Goal: Use online tool/utility

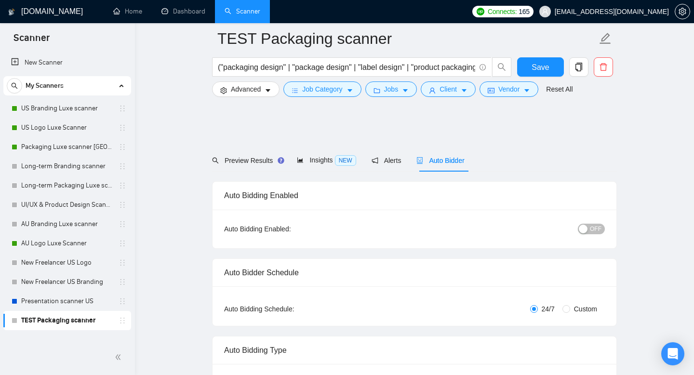
scroll to position [1242, 0]
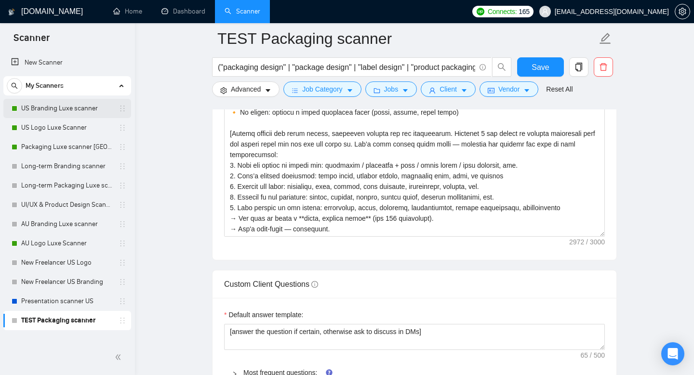
click at [77, 113] on link "US Branding Luxe scanner" at bounding box center [67, 108] width 92 height 19
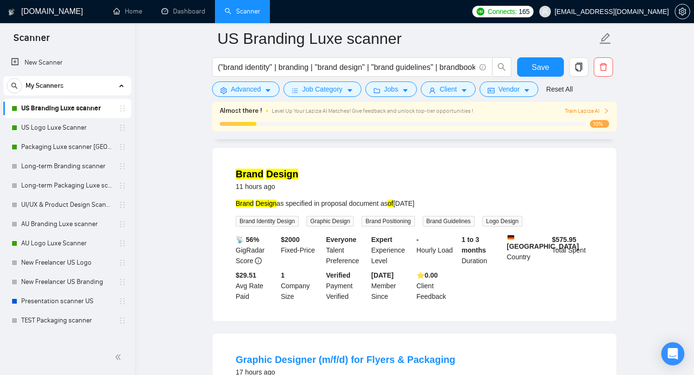
scroll to position [292, 0]
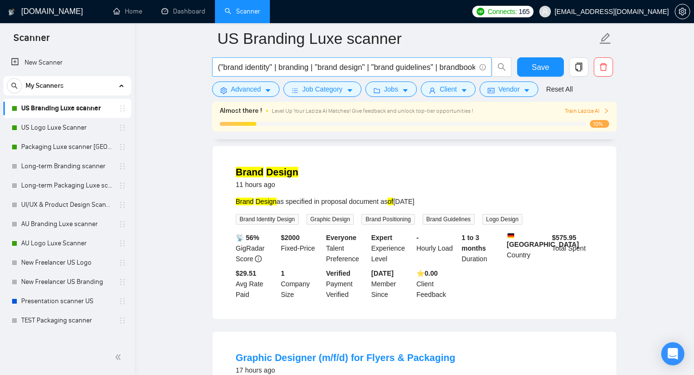
click at [307, 74] on span "("brand identity" | branding | "brand design" | "brand guidelines" | brandbook …" at bounding box center [351, 66] width 279 height 19
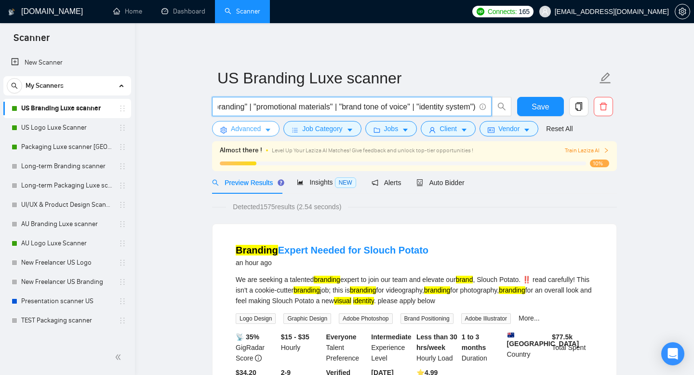
scroll to position [0, 0]
click at [262, 128] on button "Advanced" at bounding box center [245, 128] width 67 height 15
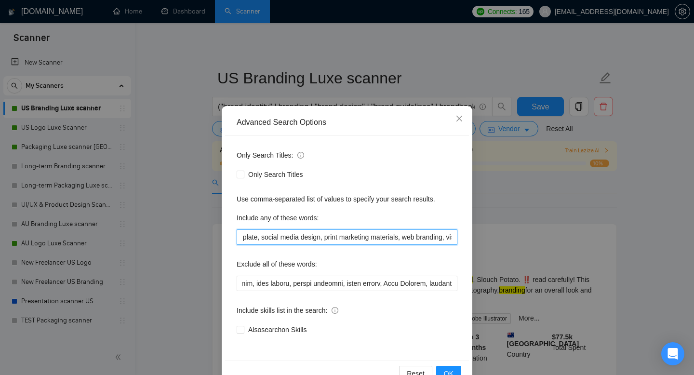
scroll to position [0, 848]
drag, startPoint x: 237, startPoint y: 237, endPoint x: 653, endPoint y: 315, distance: 422.9
click at [653, 315] on div "Advanced Search Options Only Search Titles: Only Search Titles Use comma-separa…" at bounding box center [347, 187] width 694 height 375
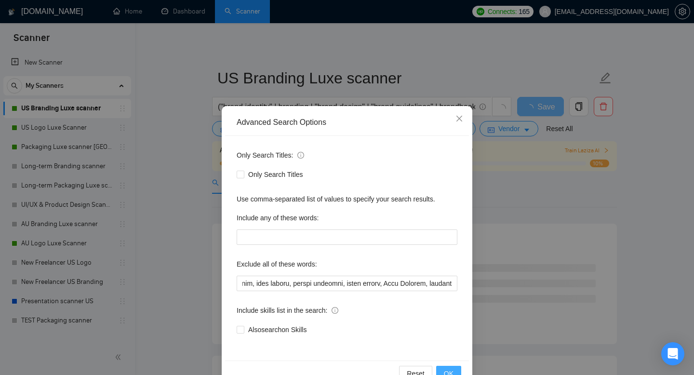
click at [454, 371] on button "OK" at bounding box center [448, 373] width 25 height 15
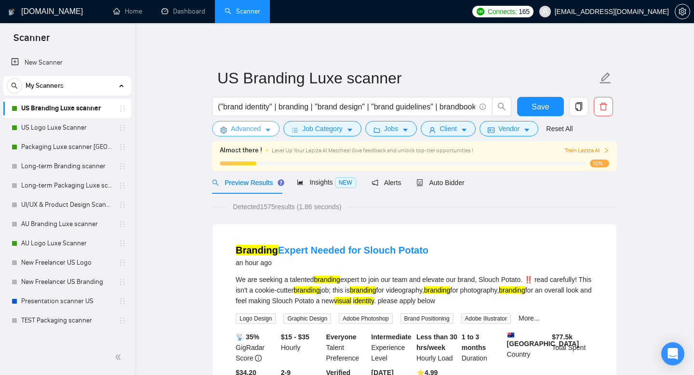
click at [261, 133] on span "Advanced" at bounding box center [246, 128] width 30 height 11
